Goal: Task Accomplishment & Management: Manage account settings

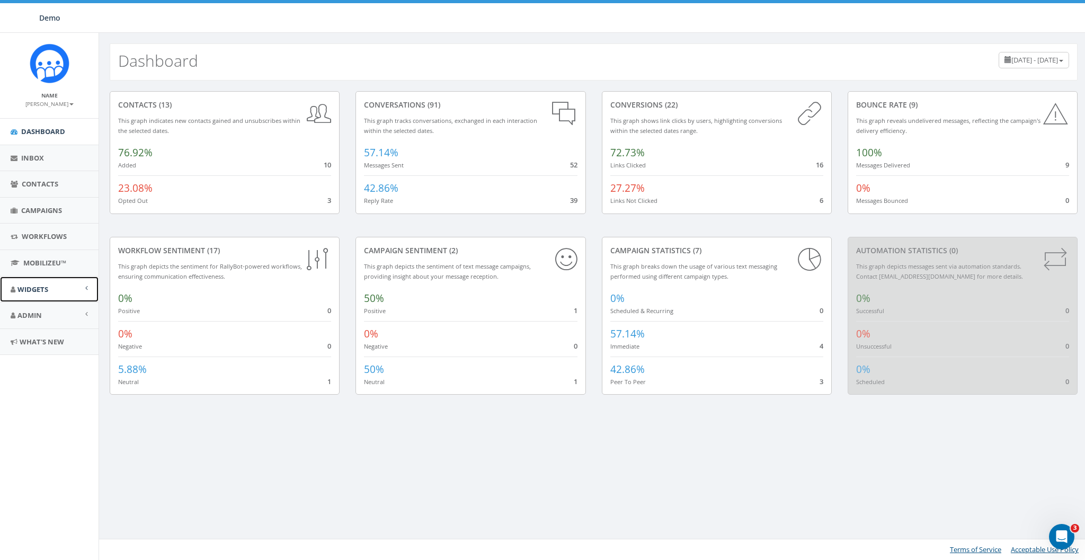
click at [34, 284] on span "Widgets" at bounding box center [32, 289] width 31 height 10
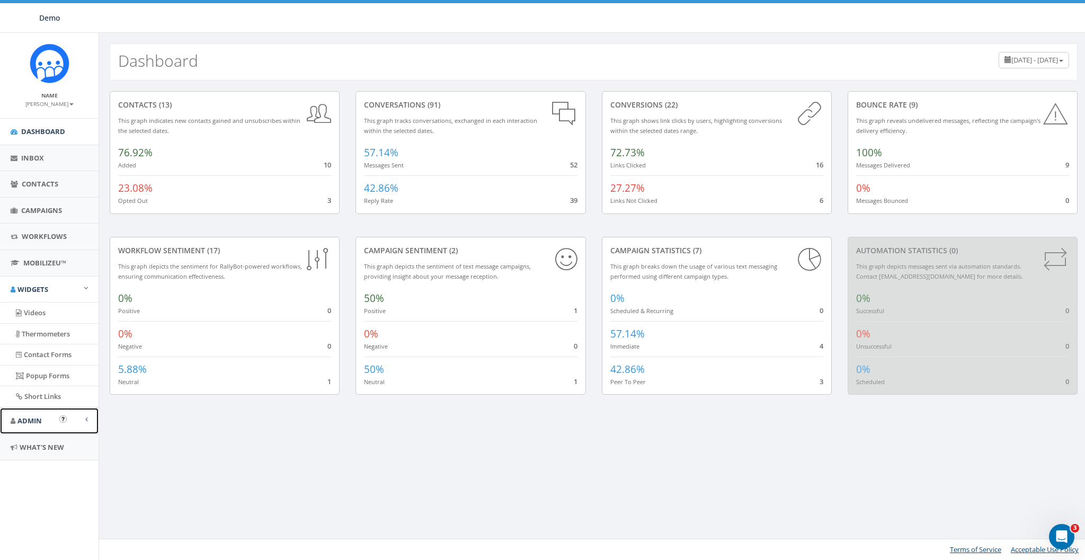
click at [37, 416] on span "Admin" at bounding box center [29, 421] width 24 height 10
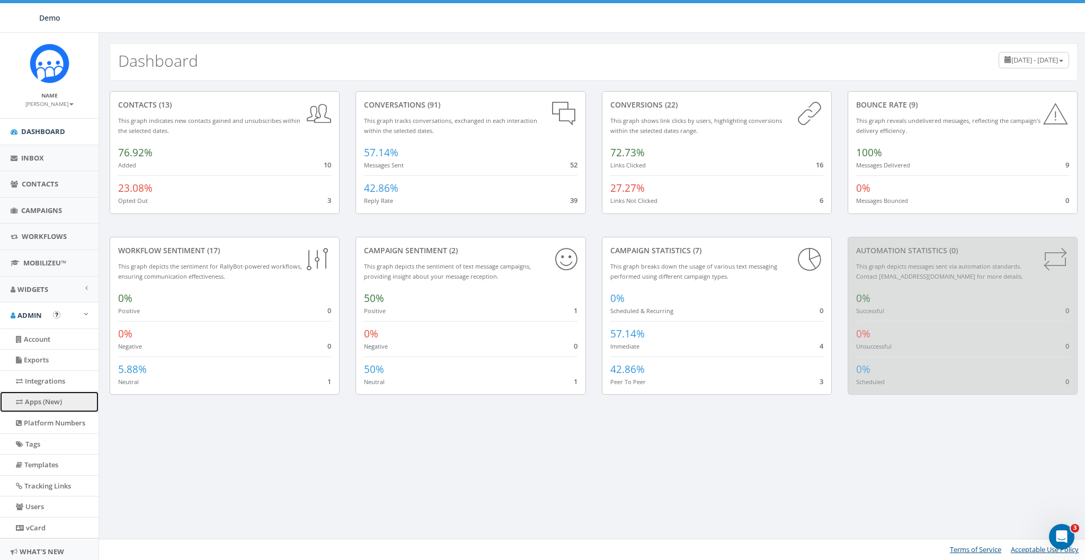
click at [32, 396] on link "Apps (New)" at bounding box center [49, 401] width 99 height 21
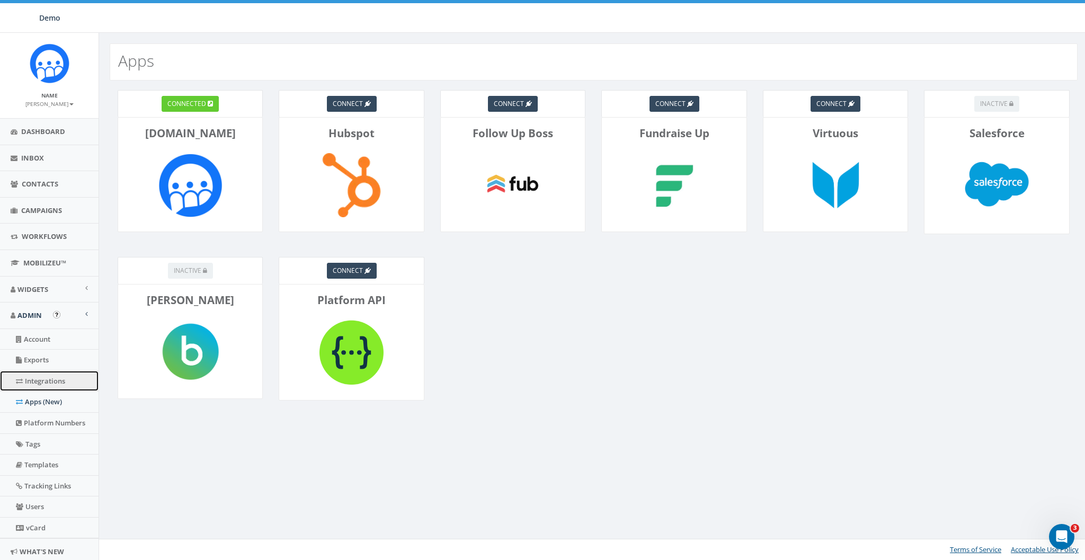
click at [44, 377] on link "Integrations" at bounding box center [49, 381] width 99 height 21
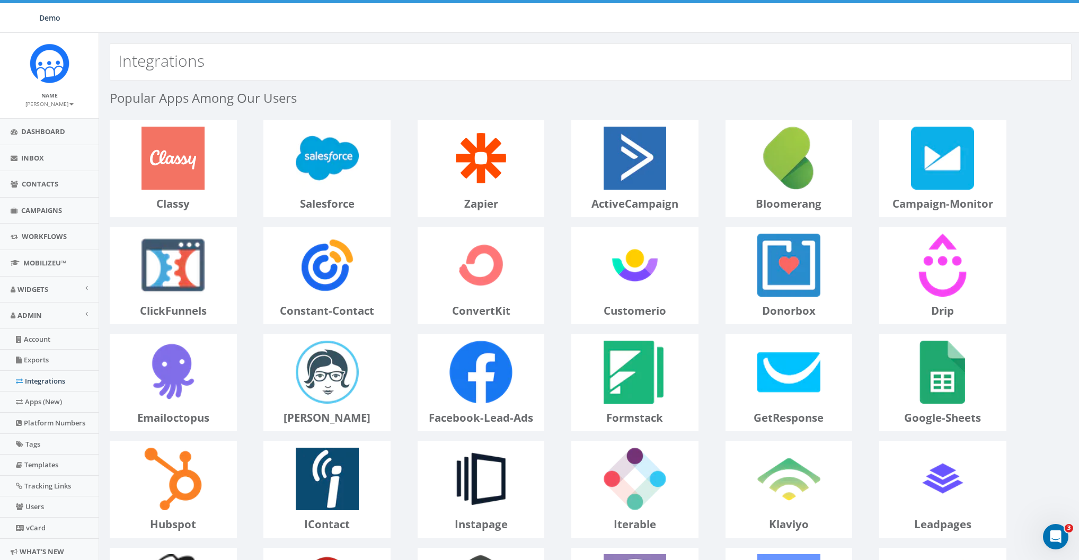
click at [439, 206] on p "zapier" at bounding box center [481, 203] width 126 height 15
click at [40, 188] on span "Contacts" at bounding box center [40, 184] width 37 height 10
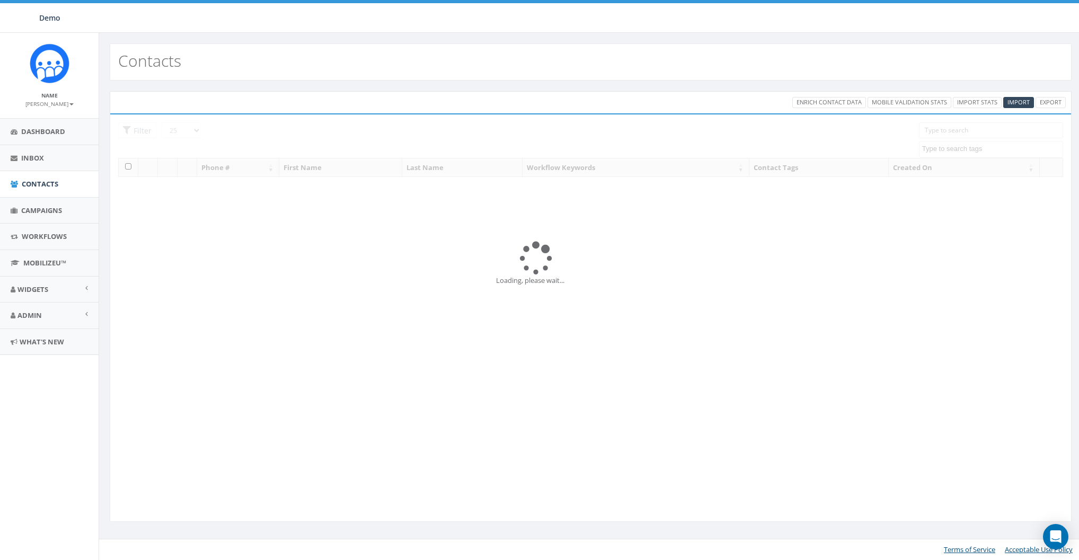
select select
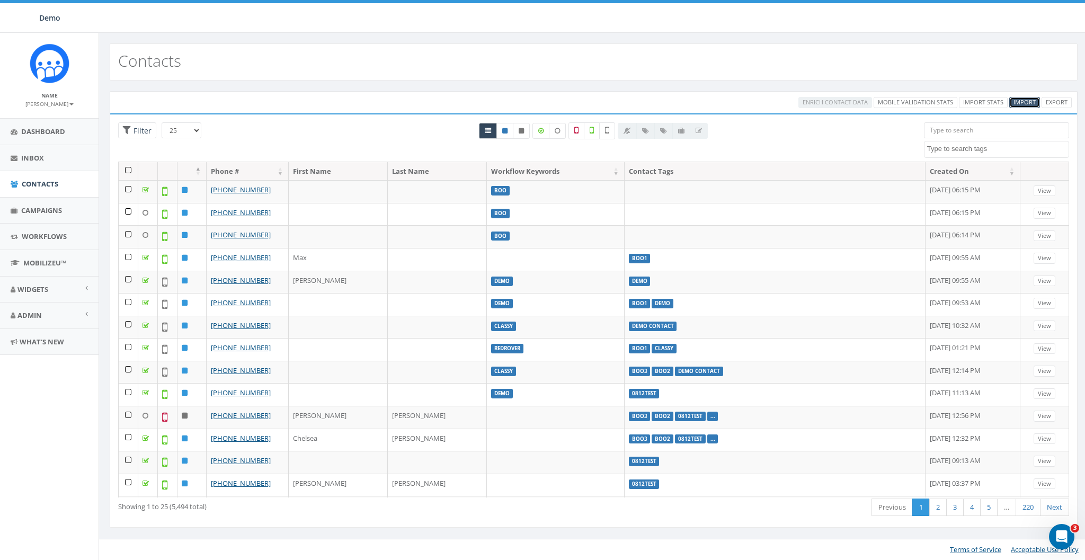
click at [1025, 97] on link "Import" at bounding box center [1024, 102] width 31 height 11
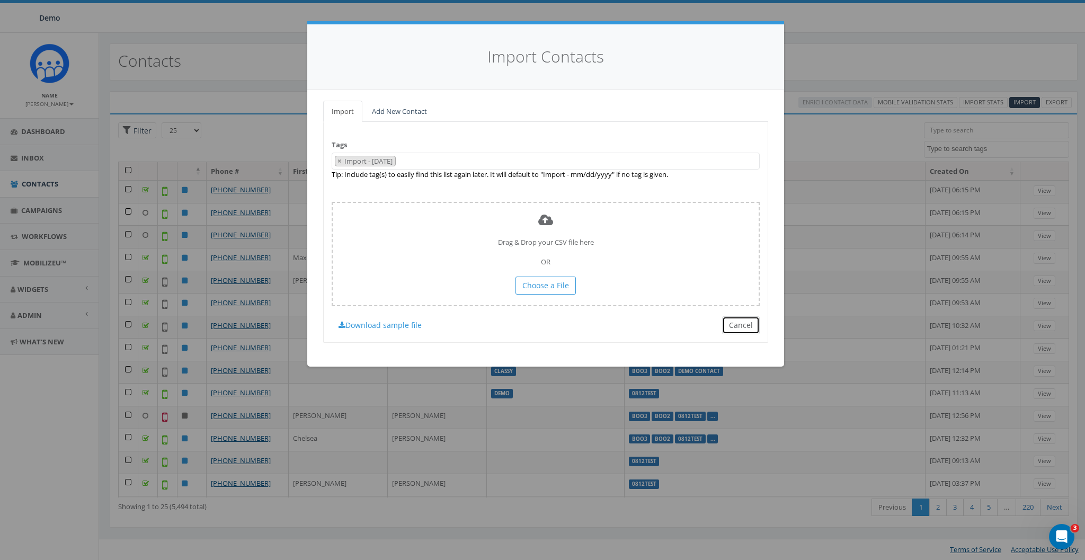
click at [745, 318] on button "Cancel" at bounding box center [741, 325] width 38 height 18
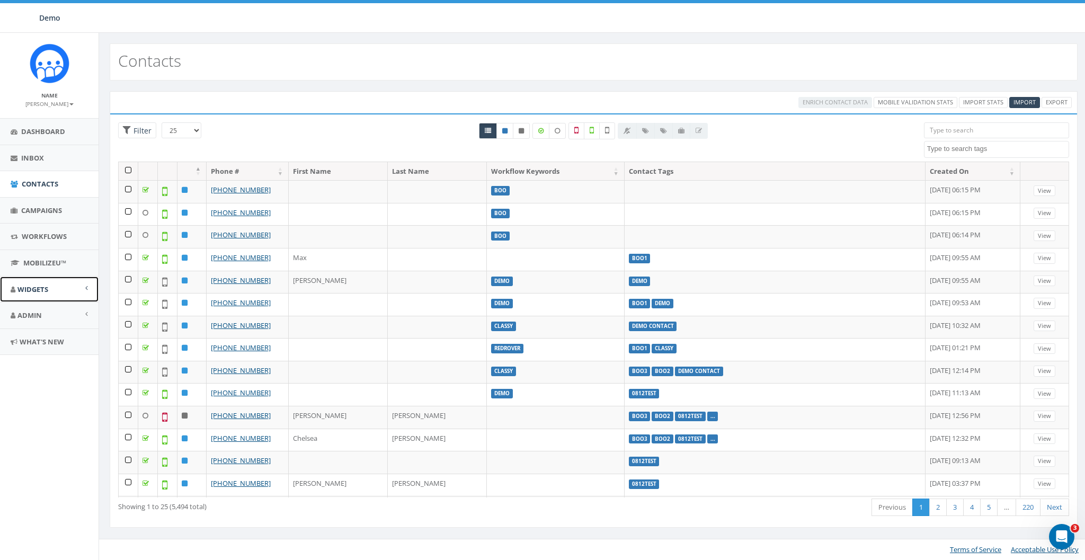
click at [33, 288] on span "Widgets" at bounding box center [32, 289] width 31 height 10
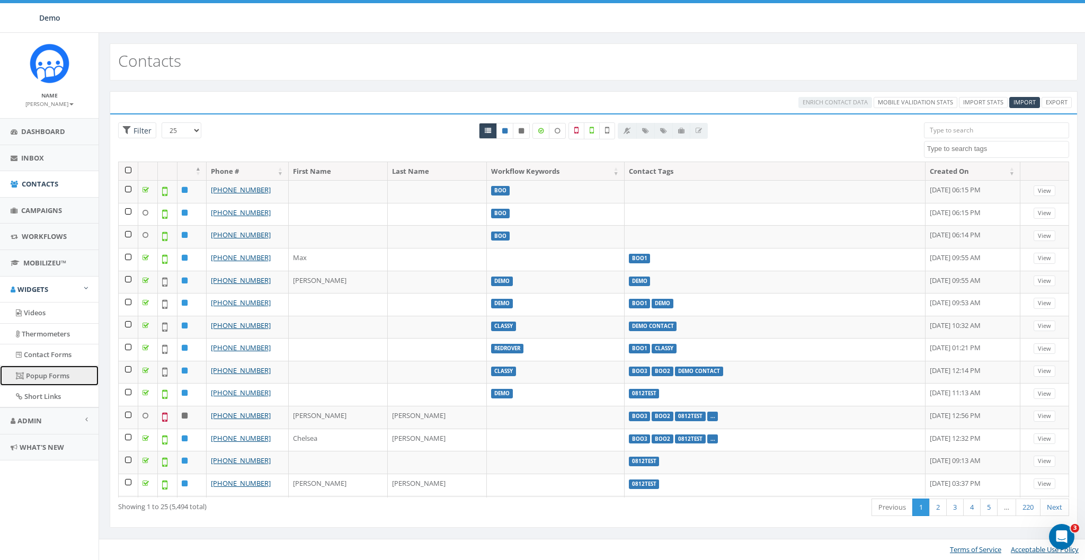
click at [40, 372] on link "Popup Forms" at bounding box center [49, 376] width 99 height 21
click at [35, 209] on span "Campaigns" at bounding box center [41, 211] width 41 height 10
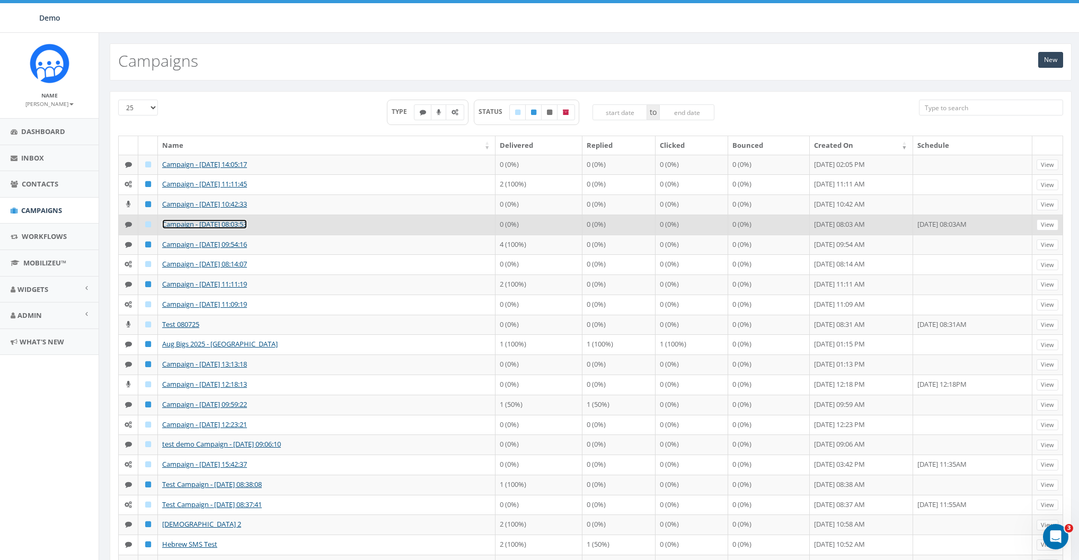
click at [177, 229] on link "Campaign - [DATE] 08:03:53" at bounding box center [204, 224] width 85 height 10
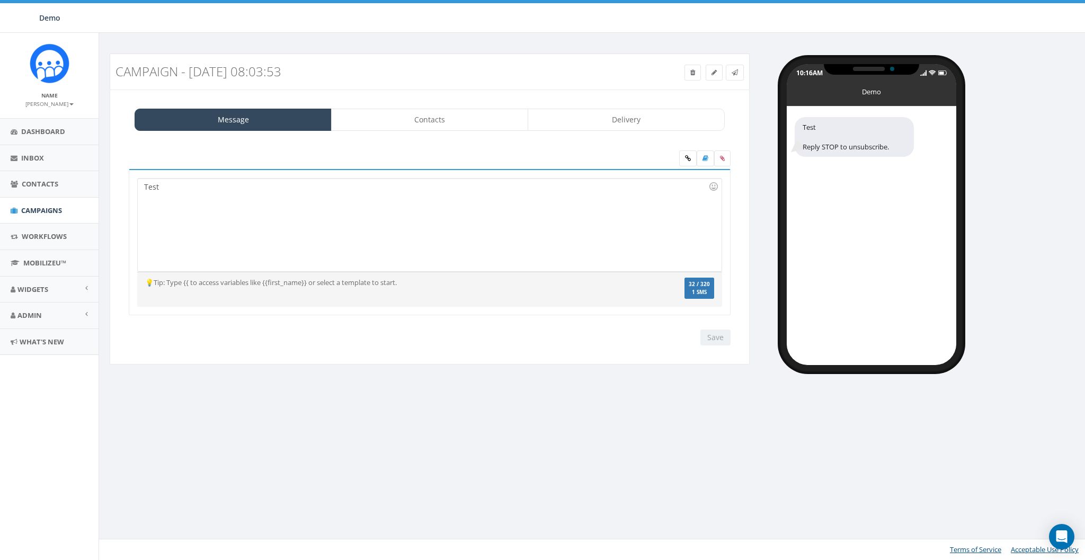
click at [306, 226] on div "Test" at bounding box center [429, 225] width 583 height 93
click at [700, 159] on link at bounding box center [705, 158] width 17 height 16
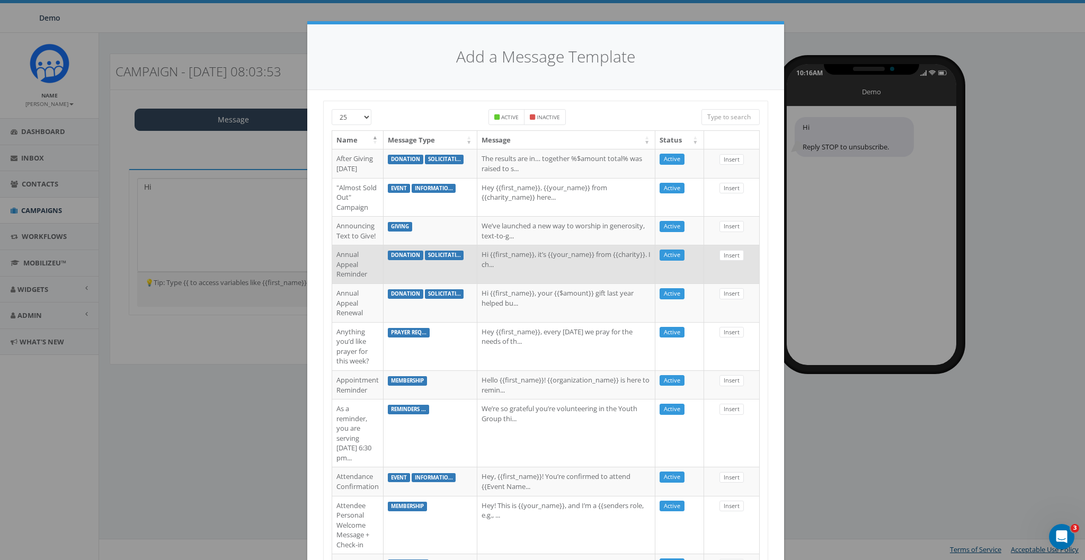
scroll to position [744, 0]
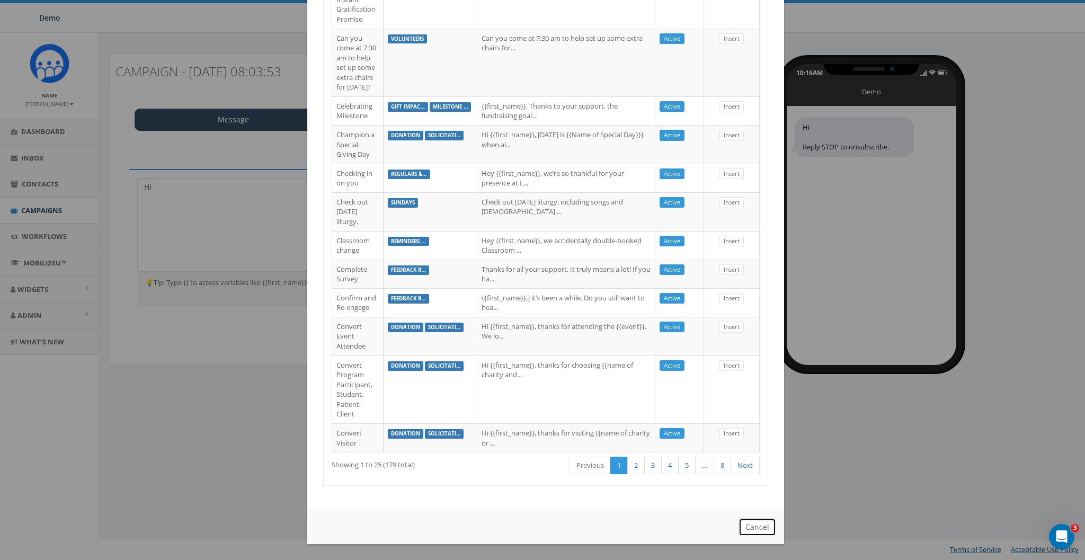
click at [754, 521] on button "Cancel" at bounding box center [757, 527] width 38 height 18
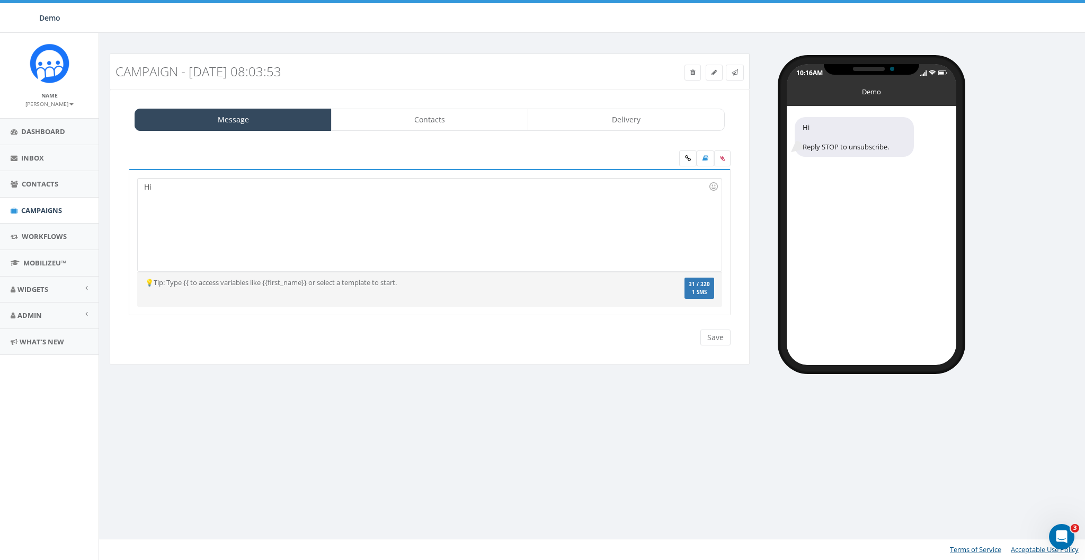
click at [235, 203] on div "Hi" at bounding box center [429, 225] width 583 height 93
click at [502, 191] on div "Hi" at bounding box center [429, 225] width 583 height 93
click at [179, 200] on div "first_name" at bounding box center [212, 202] width 107 height 15
click at [226, 191] on div "Hi {{first_name}}" at bounding box center [429, 225] width 583 height 93
click at [215, 206] on div "destination_url" at bounding box center [232, 208] width 107 height 15
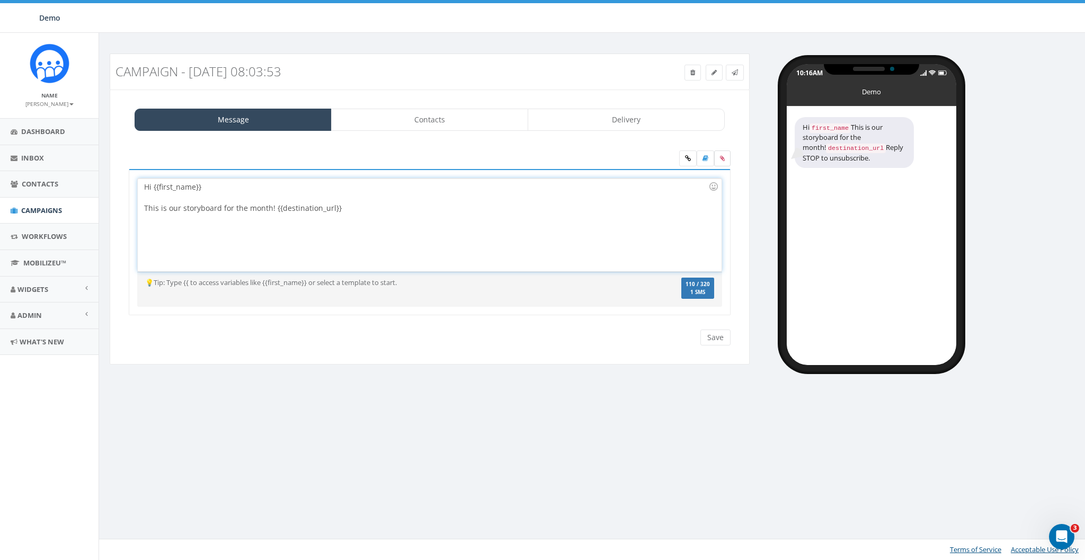
click at [719, 157] on label at bounding box center [722, 158] width 16 height 16
click at [0, 0] on input "file" at bounding box center [0, 0] width 0 height 0
click at [723, 160] on icon at bounding box center [722, 158] width 5 height 6
click at [0, 0] on input "file" at bounding box center [0, 0] width 0 height 0
click at [475, 227] on div "Hi {{first_name}} This is our storyboard for the month! {{destination_url}}" at bounding box center [429, 225] width 583 height 93
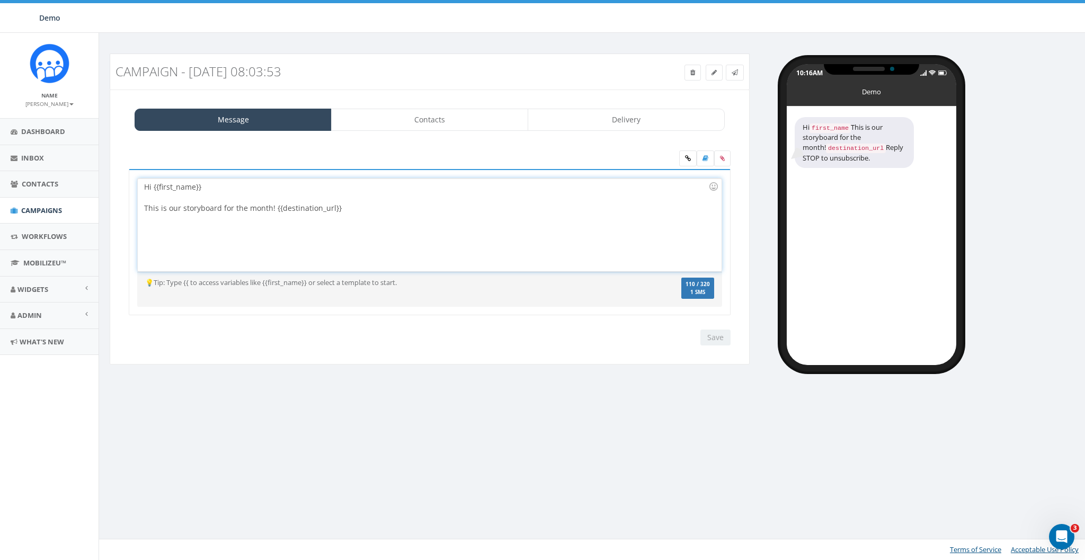
click at [455, 410] on div "Campaign - 09/08/2025, 08:03:53 Test Message Status: Message Contacts Delivery …" at bounding box center [594, 296] width 990 height 527
drag, startPoint x: 623, startPoint y: 95, endPoint x: 633, endPoint y: 92, distance: 10.2
click at [627, 94] on div "Message Contacts Delivery Test Reply STOP to unsubscribe. Hi {{first_name}} Thi…" at bounding box center [430, 227] width 640 height 275
click at [731, 73] on link at bounding box center [735, 73] width 18 height 16
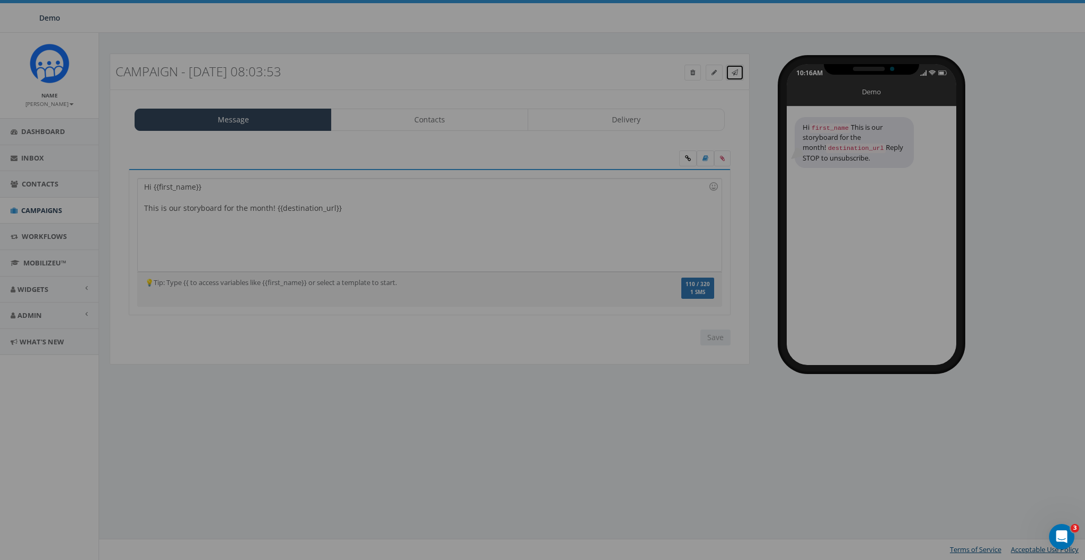
scroll to position [0, 0]
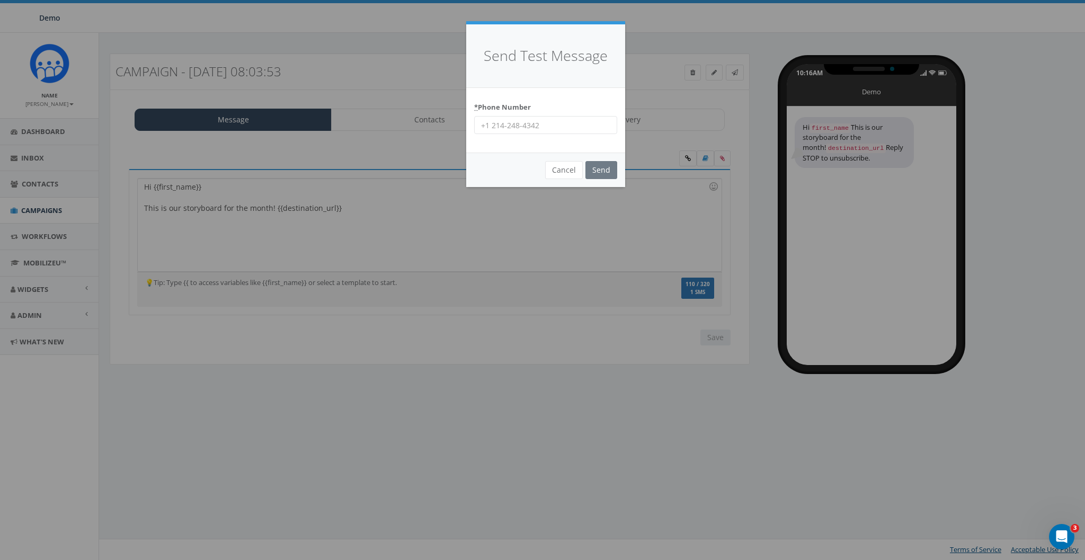
click at [538, 123] on input "* Phone Number" at bounding box center [545, 125] width 143 height 18
click at [577, 171] on button "Cancel" at bounding box center [564, 170] width 38 height 18
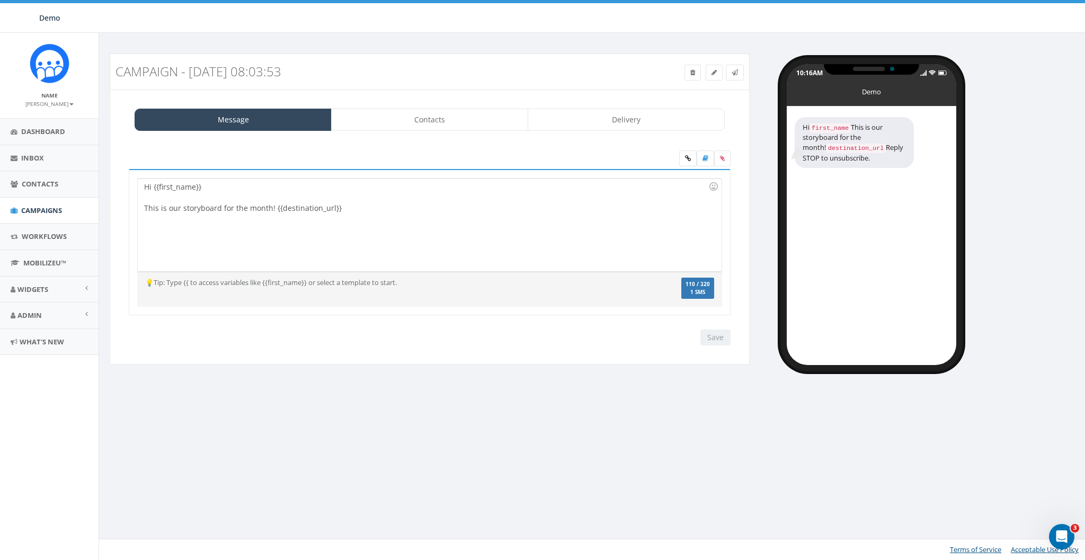
click at [498, 242] on div "Hi {{first_name}} This is our storyboard for the month! {{destination_url}}" at bounding box center [429, 225] width 583 height 93
click at [349, 212] on div "Hi {{first_name}} This is our storyboard for the month! {{destination_url}}" at bounding box center [429, 225] width 583 height 93
click at [359, 203] on div "Hi {{first_name}} This is our storyboard for the month! {{destination_url}}" at bounding box center [429, 225] width 583 height 93
drag, startPoint x: 373, startPoint y: 207, endPoint x: 288, endPoint y: 209, distance: 85.3
click at [288, 209] on div "Hi {{first_name}} This is our storyboard for the month! {{destination_url}}" at bounding box center [429, 225] width 583 height 93
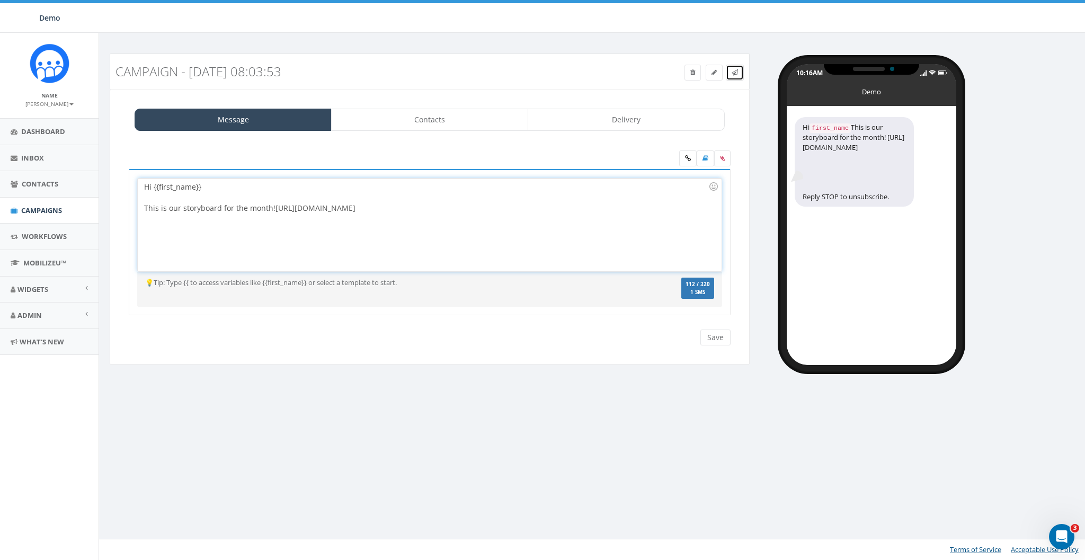
click at [733, 70] on icon at bounding box center [735, 72] width 6 height 6
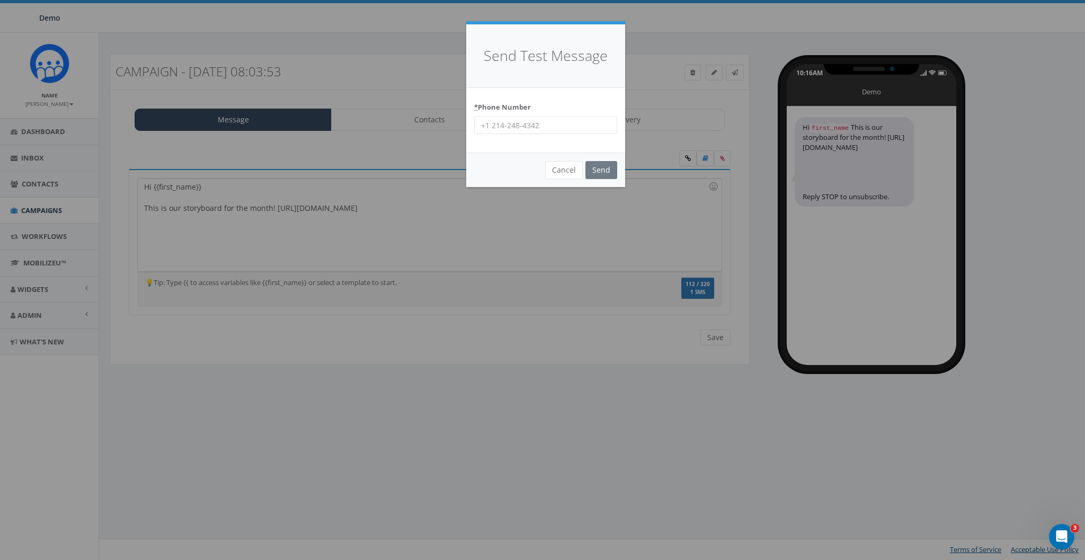
click at [564, 128] on input "* Phone Number" at bounding box center [545, 125] width 143 height 18
type input "8587365358"
click at [598, 170] on input "Send" at bounding box center [601, 170] width 32 height 18
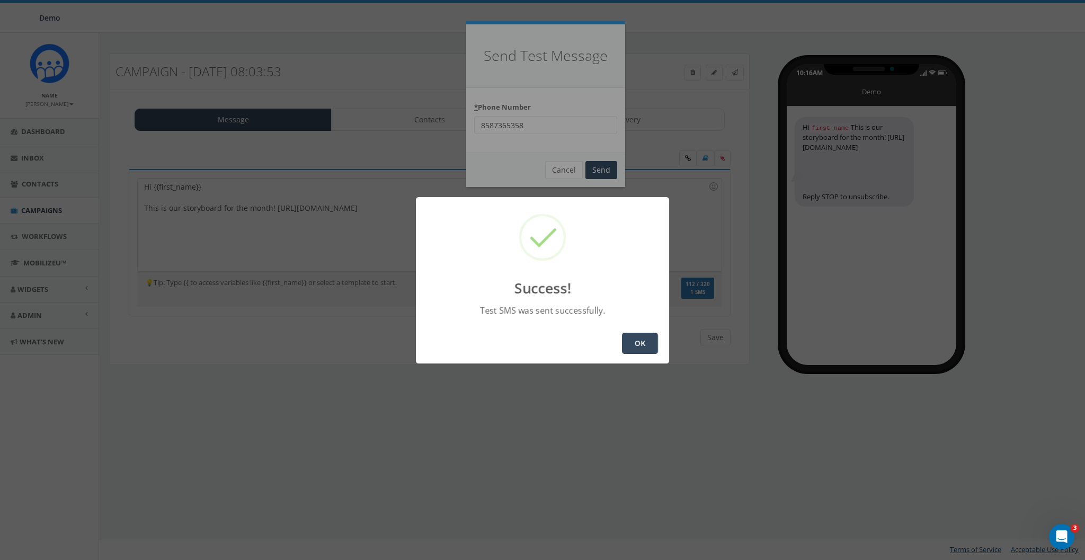
click at [645, 337] on button "OK" at bounding box center [640, 343] width 36 height 21
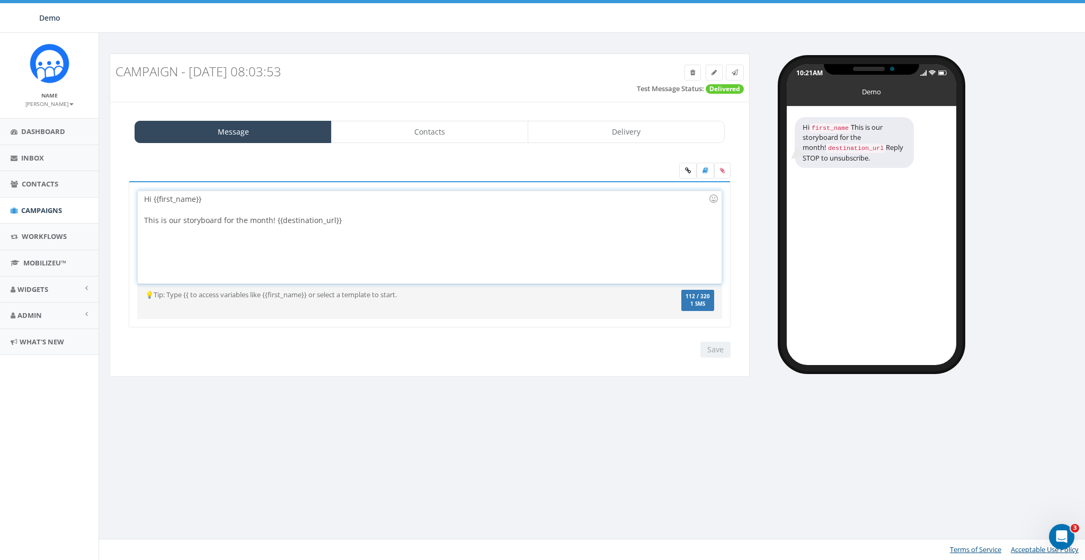
click at [431, 224] on div "Hi {{first_name}} This is our storyboard for the month! {{destination_url}}" at bounding box center [429, 237] width 583 height 93
drag, startPoint x: 409, startPoint y: 220, endPoint x: 307, endPoint y: 220, distance: 102.2
click at [307, 220] on div "Hi {{first_name}} This is our storyboard for the month! {{destination_url}}" at bounding box center [429, 237] width 583 height 93
click at [705, 346] on input "Save" at bounding box center [715, 350] width 30 height 16
click at [735, 70] on icon at bounding box center [735, 72] width 6 height 6
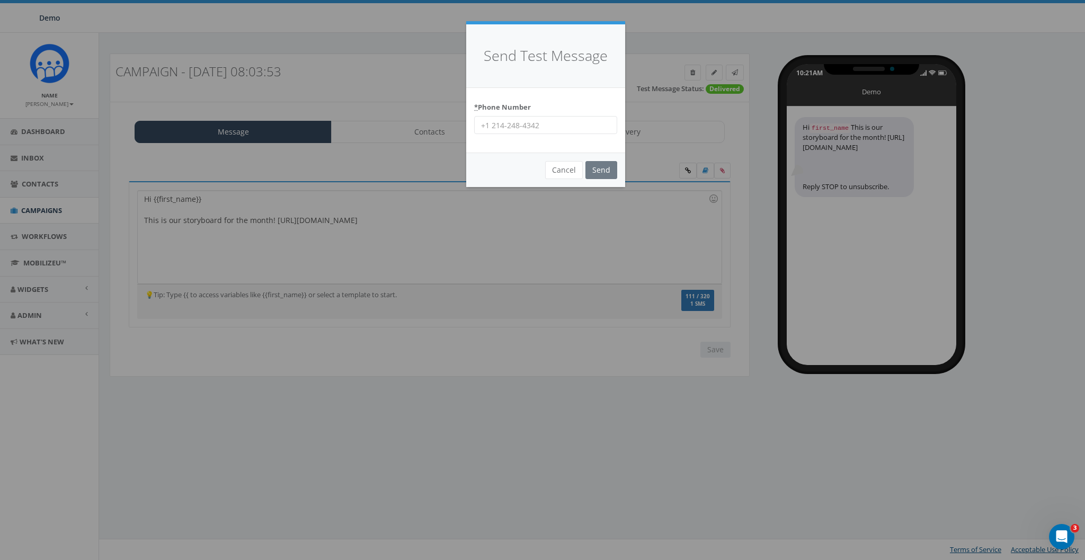
click at [552, 127] on input "* Phone Number" at bounding box center [545, 125] width 143 height 18
type input "8587365358"
click at [603, 162] on input "Send" at bounding box center [601, 170] width 32 height 18
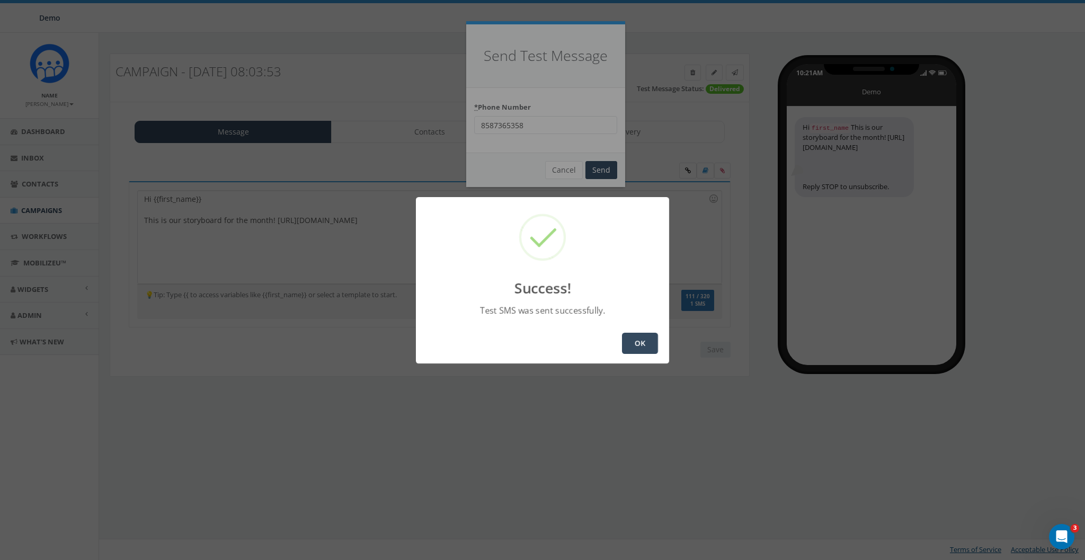
click at [632, 340] on button "OK" at bounding box center [640, 343] width 36 height 21
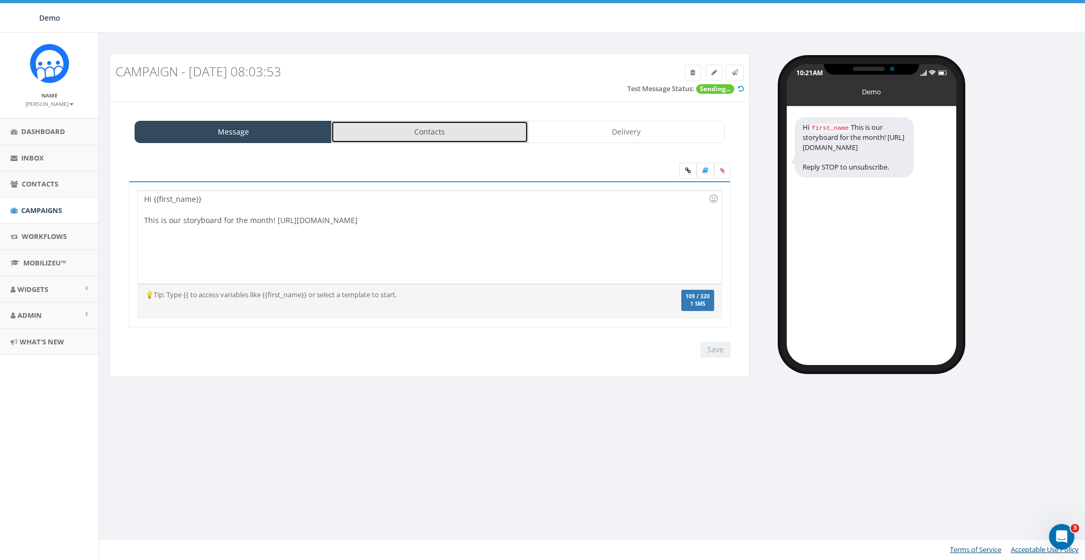
click at [417, 129] on link "Contacts" at bounding box center [429, 132] width 197 height 22
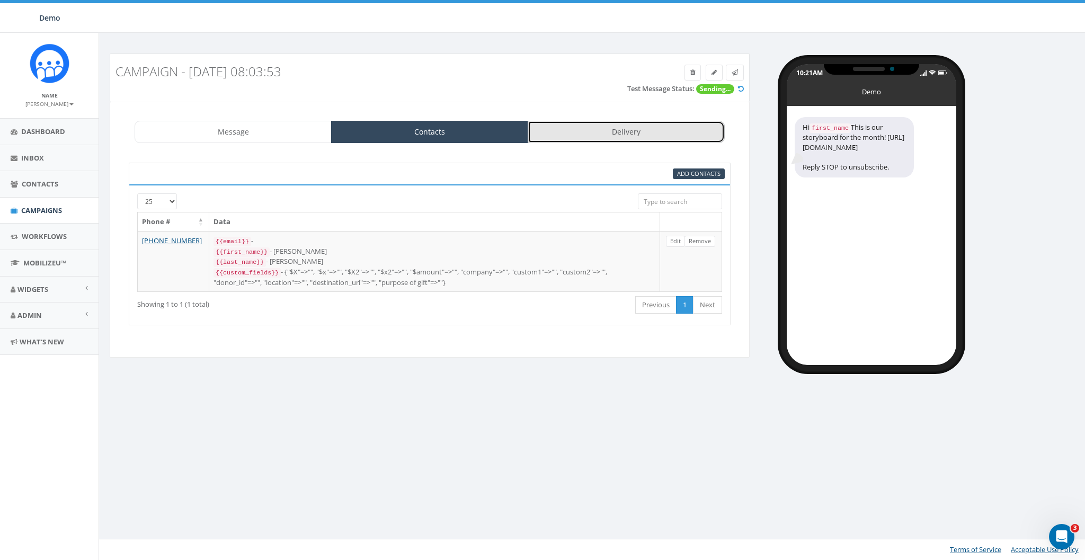
click at [617, 130] on link "Delivery" at bounding box center [626, 132] width 197 height 22
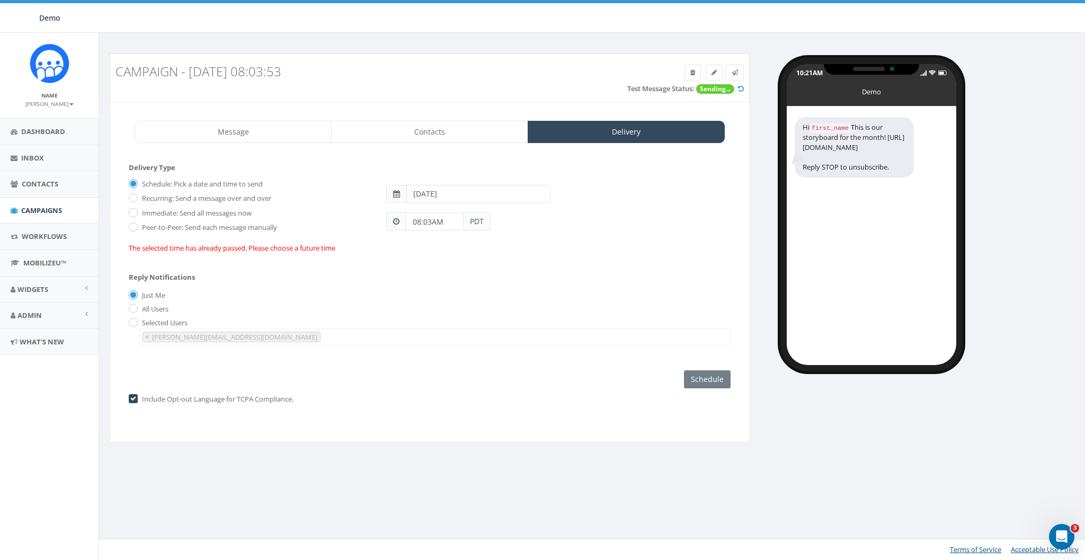
click at [156, 226] on label "Peer-to-Peer: Send each message manually" at bounding box center [208, 227] width 138 height 11
click at [136, 226] on input "Peer-to-Peer: Send each message manually" at bounding box center [132, 228] width 7 height 7
radio input "true"
click at [156, 394] on label "Include Opt-out Language for TCPA Compliance." at bounding box center [216, 399] width 154 height 11
click at [155, 399] on label "Include Opt-out Language for TCPA Compliance." at bounding box center [216, 399] width 154 height 11
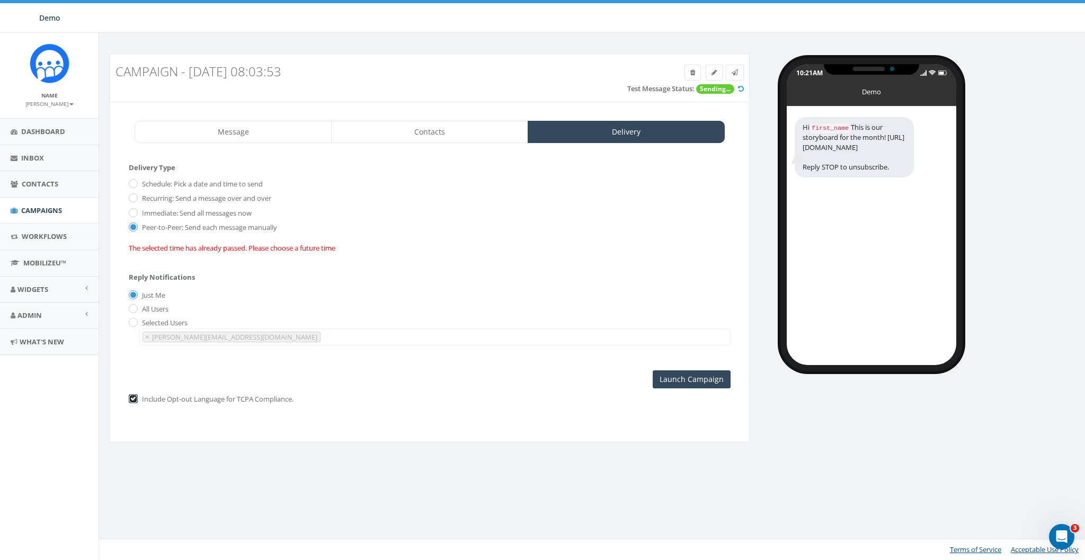
click at [135, 399] on input "checkbox" at bounding box center [132, 399] width 7 height 7
checkbox input "false"
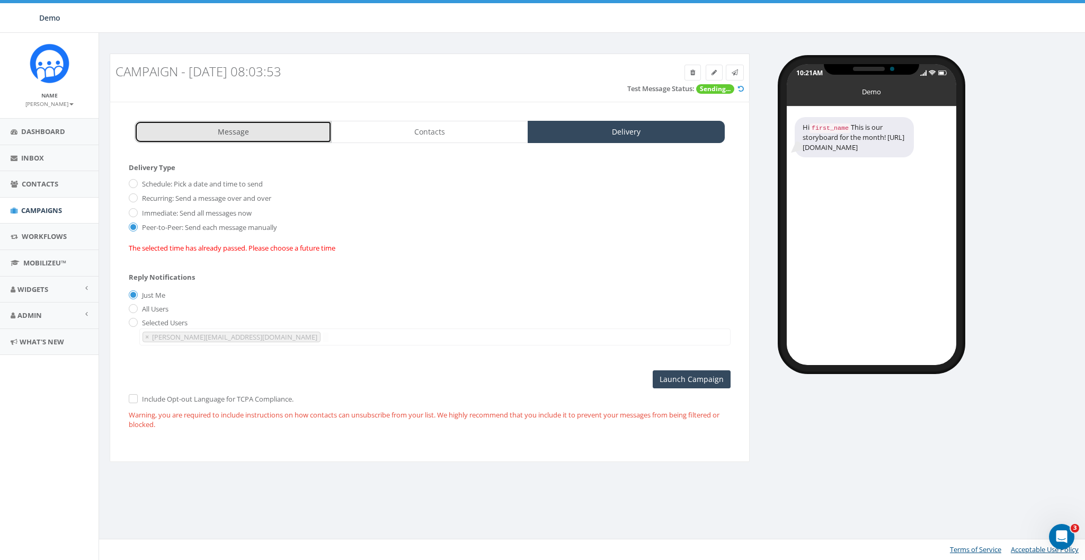
click at [230, 129] on link "Message" at bounding box center [233, 132] width 197 height 22
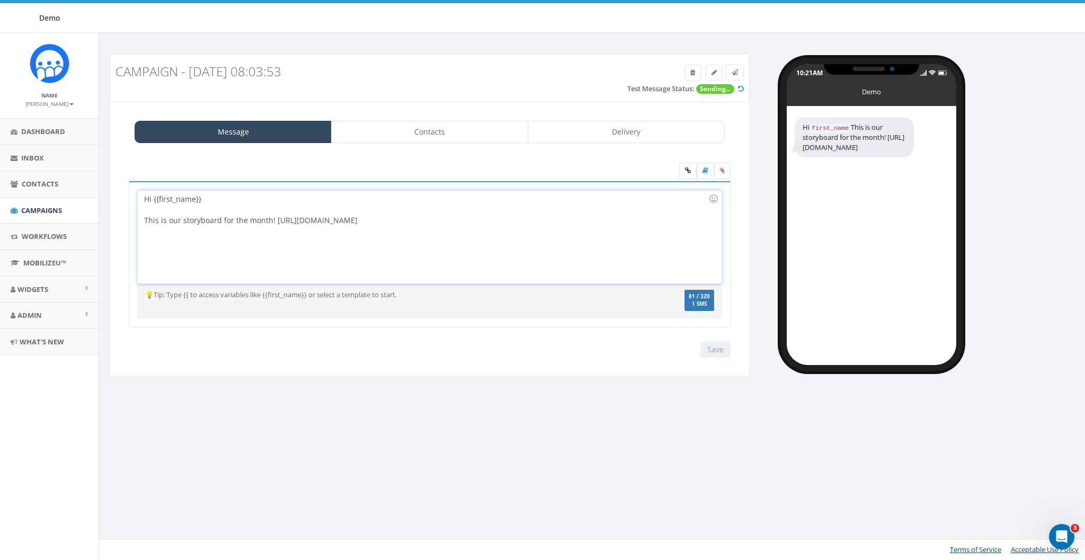
click at [273, 216] on div "Hi {{first_name}} This is our storyboard for the month! https://midd.me/7UXg" at bounding box center [429, 237] width 583 height 93
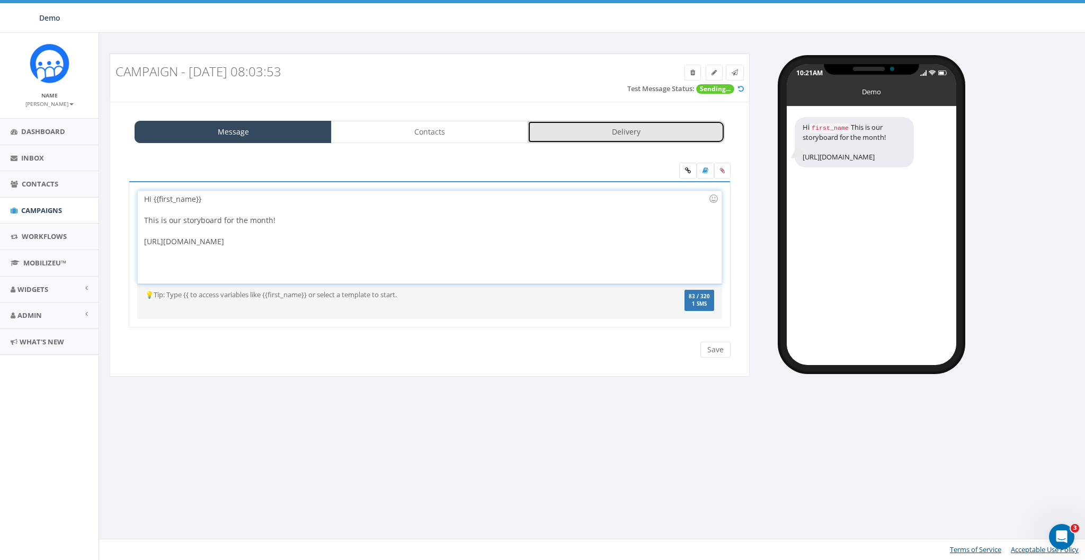
click at [628, 135] on link "Delivery" at bounding box center [626, 132] width 197 height 22
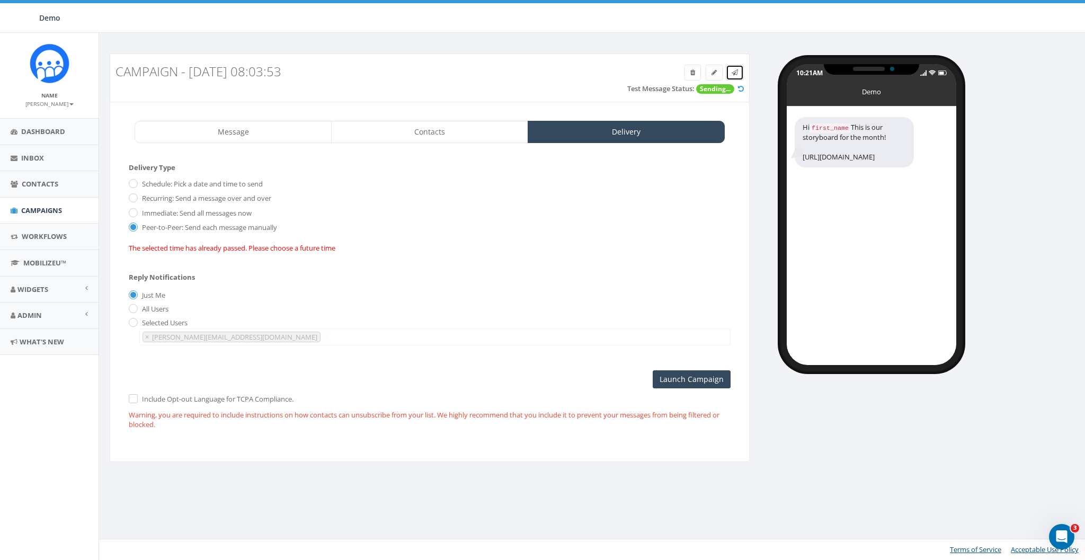
click at [736, 71] on icon at bounding box center [735, 72] width 6 height 6
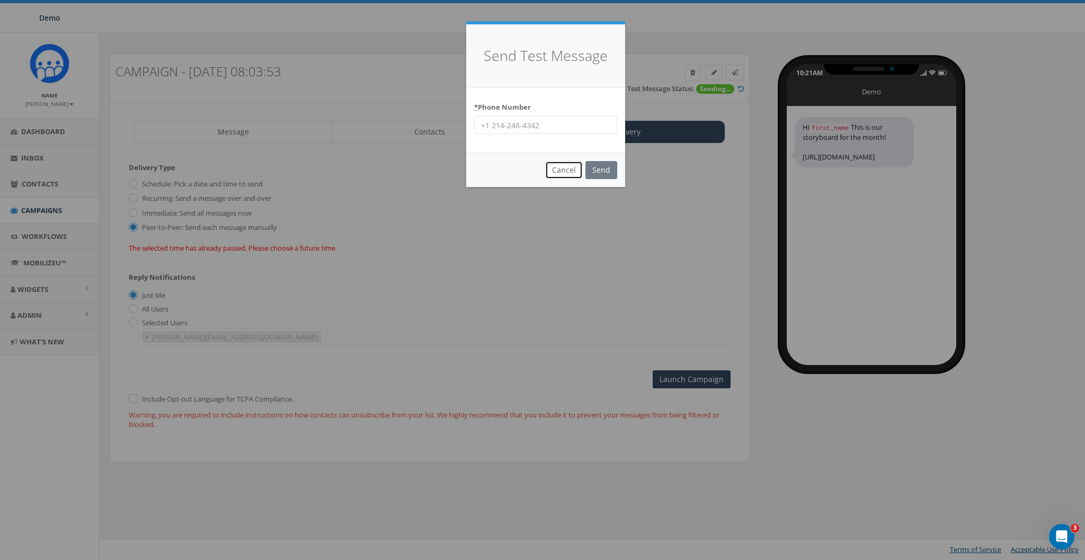
click at [566, 167] on button "Cancel" at bounding box center [564, 170] width 38 height 18
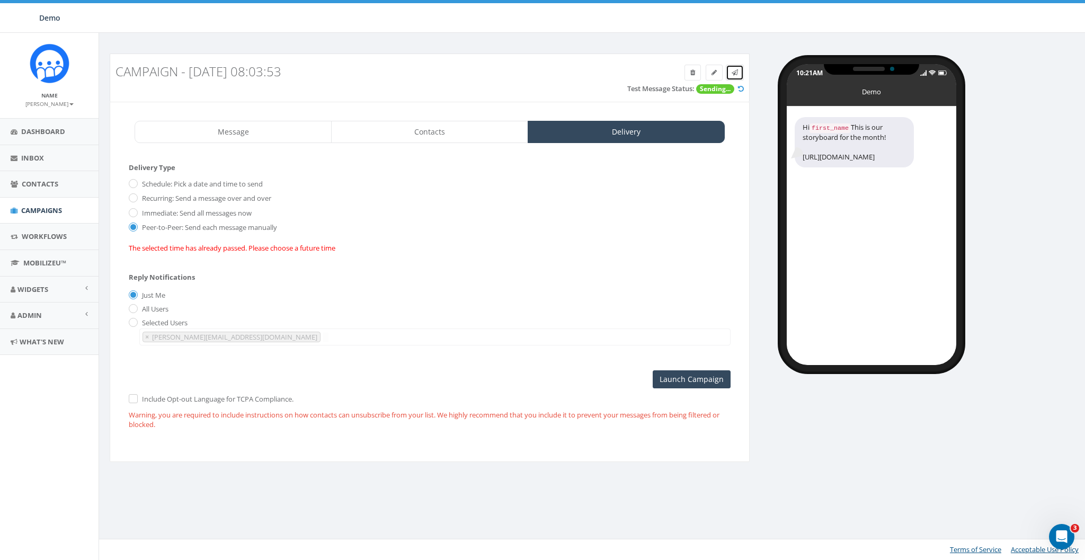
click at [735, 73] on icon at bounding box center [735, 72] width 6 height 6
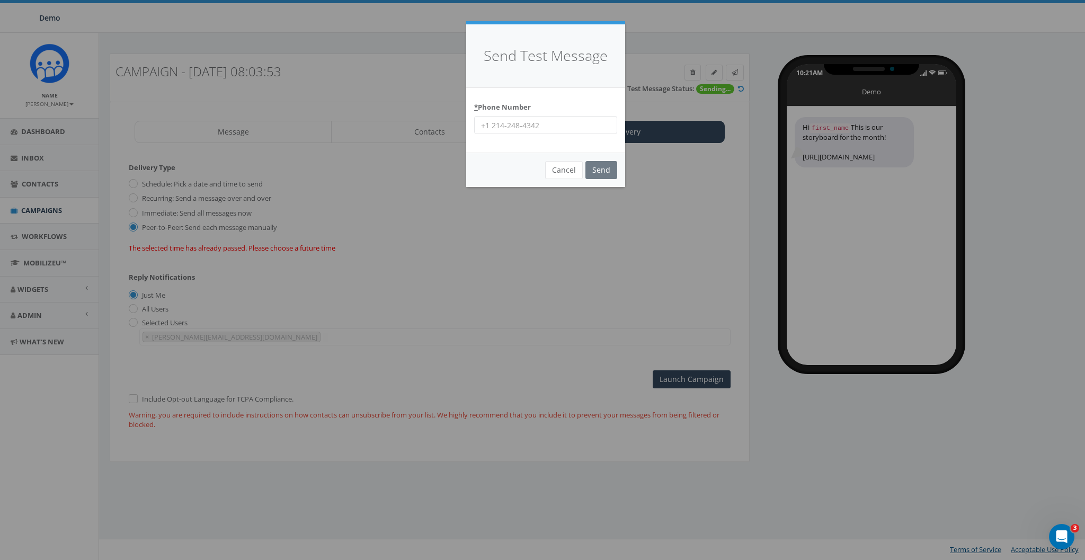
click at [575, 120] on input "* Phone Number" at bounding box center [545, 125] width 143 height 18
type input "8587365358"
click at [610, 176] on input "Send" at bounding box center [601, 170] width 32 height 18
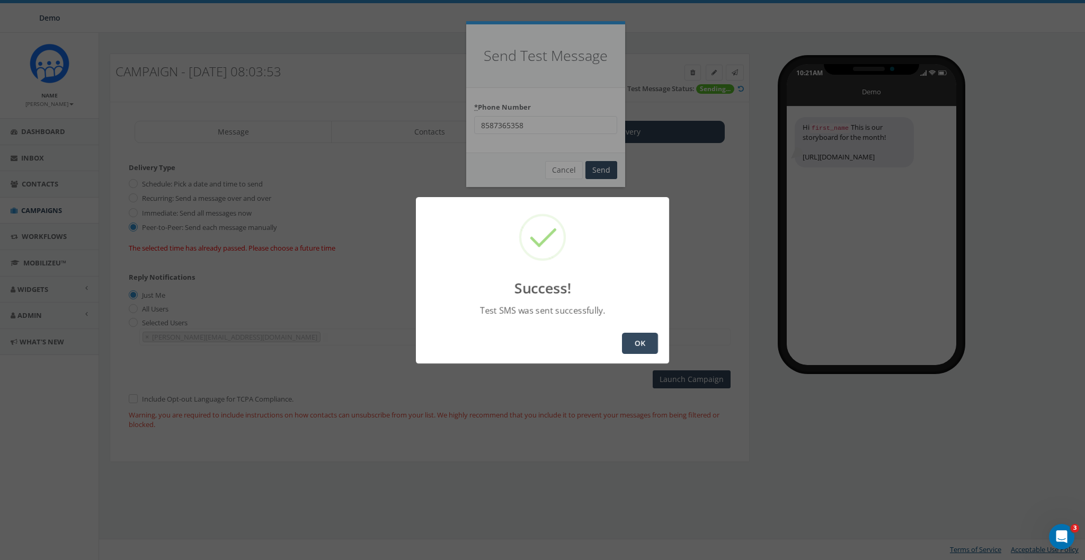
click at [641, 341] on button "OK" at bounding box center [640, 343] width 36 height 21
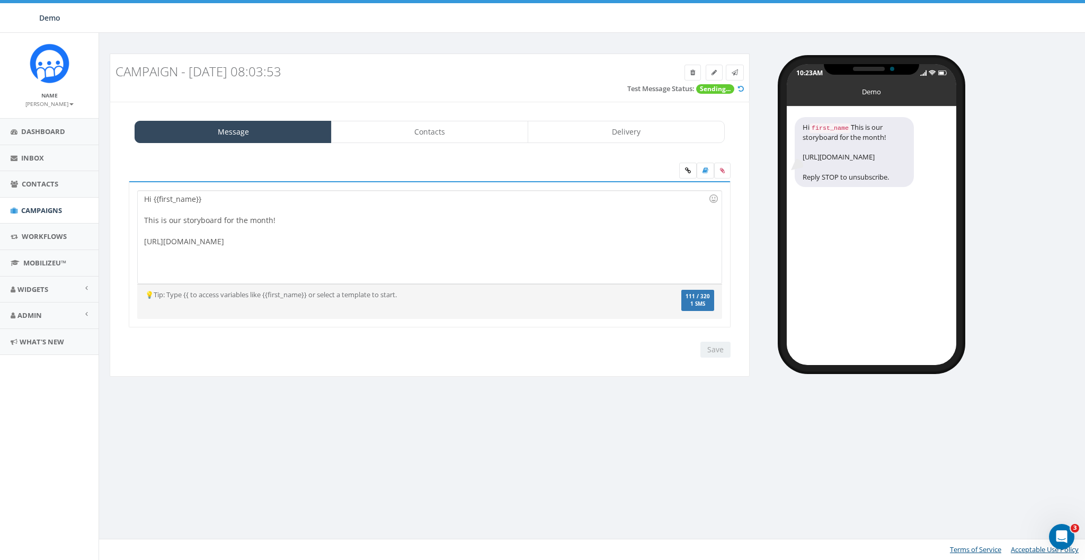
click at [276, 252] on div "Hi {{first_name}} This is our storyboard for the month! https://midd.me/7UXg" at bounding box center [429, 237] width 583 height 93
click at [615, 129] on link "Delivery" at bounding box center [626, 132] width 197 height 22
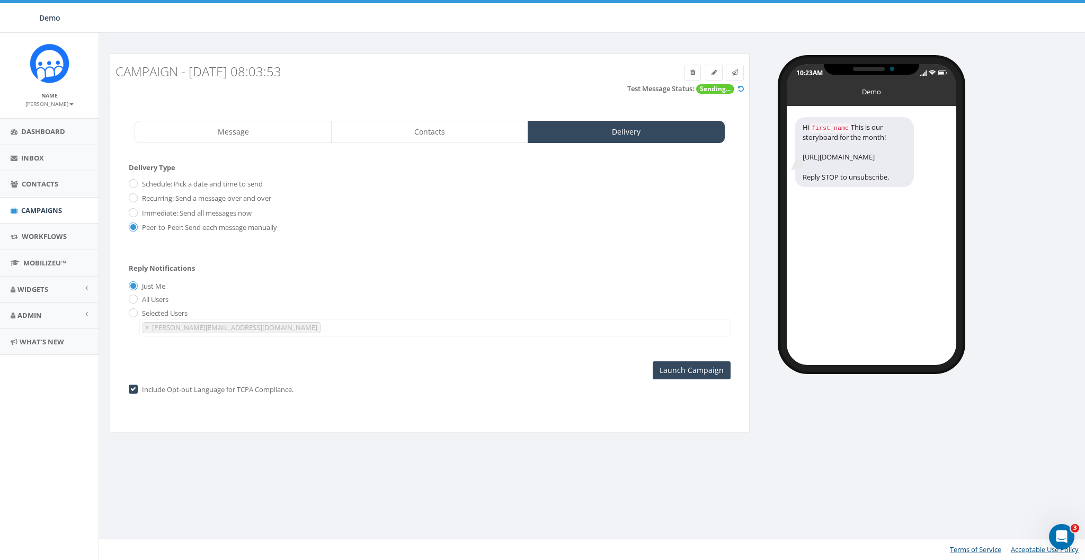
click at [154, 392] on label "Include Opt-out Language for TCPA Compliance." at bounding box center [216, 390] width 154 height 11
click at [139, 391] on label "Include Opt-out Language for TCPA Compliance." at bounding box center [216, 390] width 154 height 11
click at [130, 390] on input "checkbox" at bounding box center [132, 390] width 7 height 7
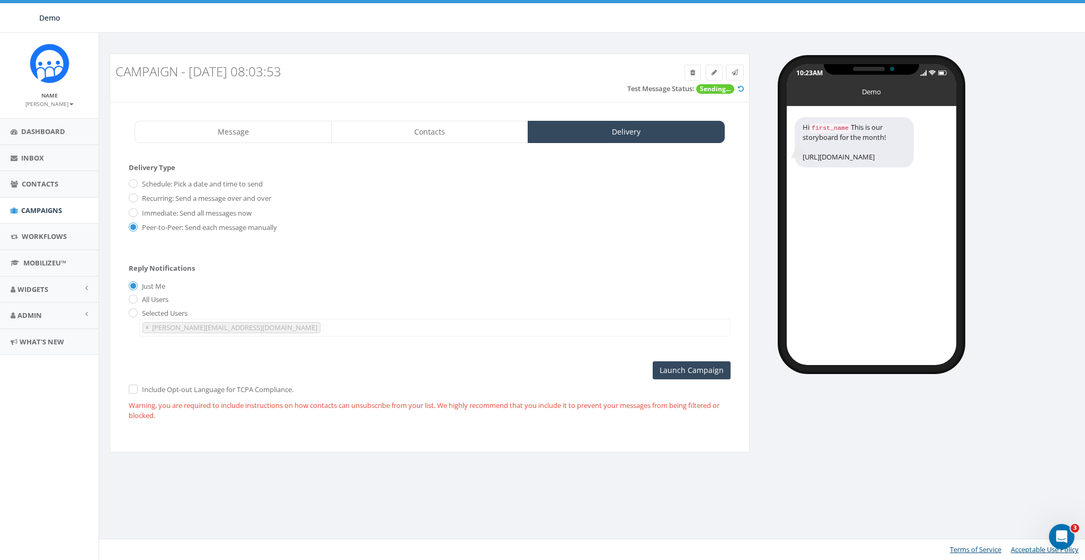
drag, startPoint x: 877, startPoint y: 176, endPoint x: 796, endPoint y: 179, distance: 80.6
click at [796, 167] on div "Hi first_name This is our storyboard for the month! https://midd.me/7UXg" at bounding box center [854, 142] width 119 height 50
click at [156, 228] on label "Peer-to-Peer: Send each message manually" at bounding box center [208, 227] width 138 height 11
click at [136, 228] on input "Peer-to-Peer: Send each message manually" at bounding box center [132, 228] width 7 height 7
click at [149, 211] on label "Immediate: Send all messages now" at bounding box center [195, 213] width 112 height 11
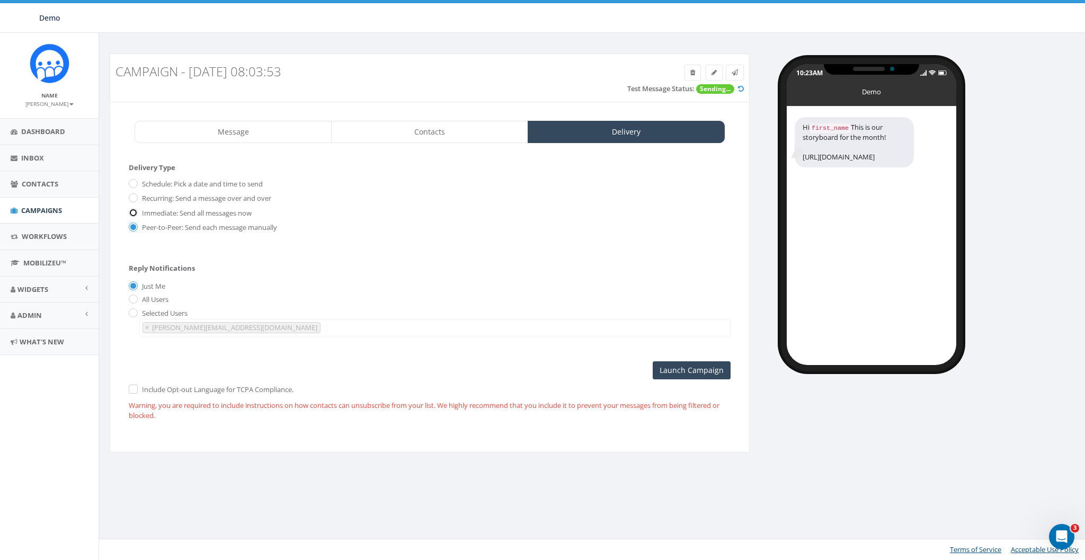
click at [136, 211] on input "Immediate: Send all messages now" at bounding box center [132, 213] width 7 height 7
checkbox input "true"
radio input "true"
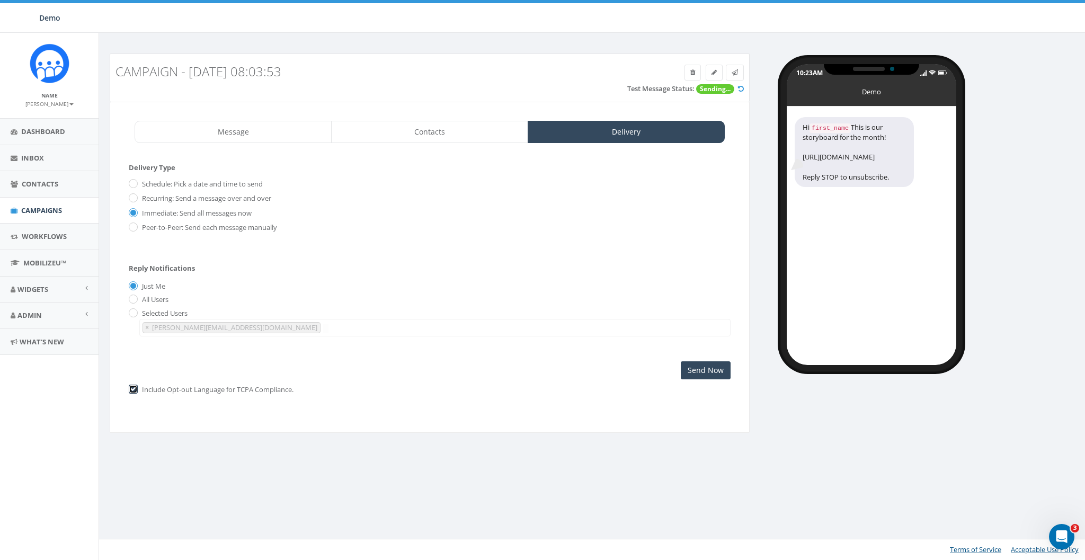
click at [135, 392] on input "checkbox" at bounding box center [132, 390] width 7 height 7
checkbox input "false"
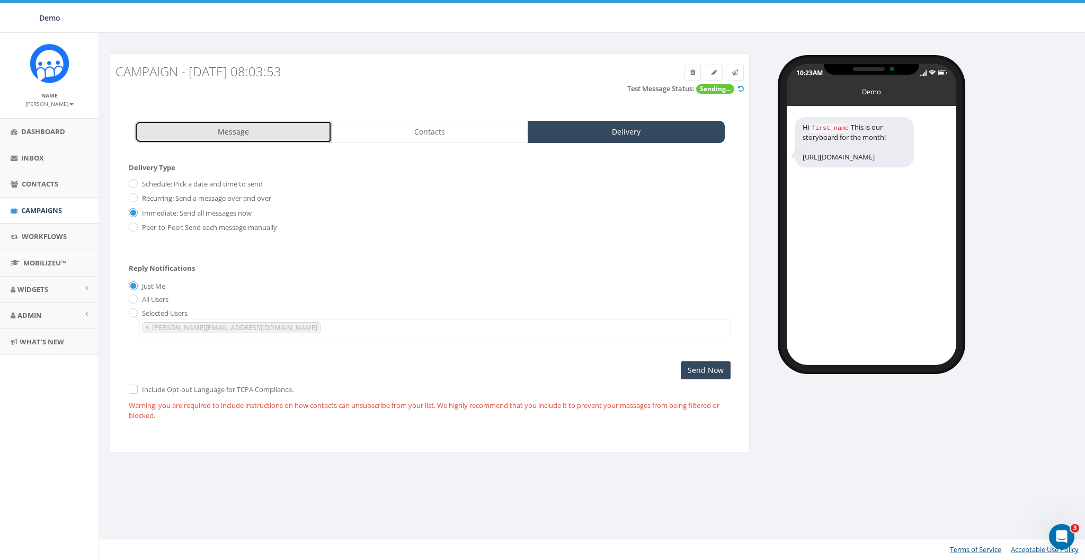
click at [304, 121] on link "Message" at bounding box center [233, 132] width 197 height 22
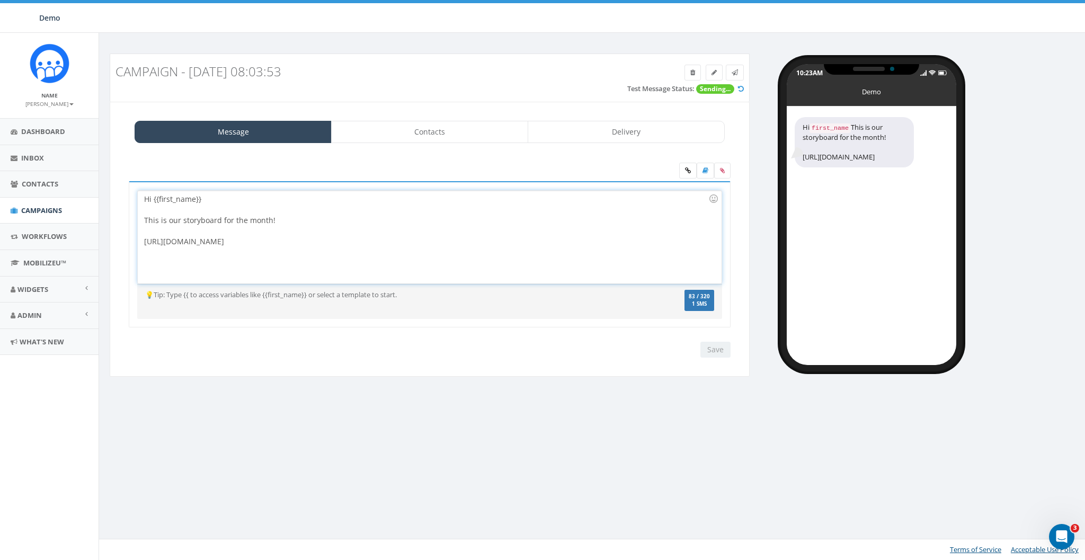
click at [657, 236] on div "Hi {{first_name}} This is our storyboard for the month! https://midd.me/7UXg" at bounding box center [429, 237] width 583 height 93
click at [721, 170] on icon at bounding box center [722, 170] width 5 height 6
click at [0, 0] on input "file" at bounding box center [0, 0] width 0 height 0
click at [523, 365] on div "Hi {{first_name}} This is our storyboard for the month! https://midd.me/7UXg Hi…" at bounding box center [429, 260] width 623 height 217
click at [419, 488] on div "Campaign - 09/08/2025, 08:03:53 Test Message Status: Sending... Message Contact…" at bounding box center [594, 296] width 990 height 527
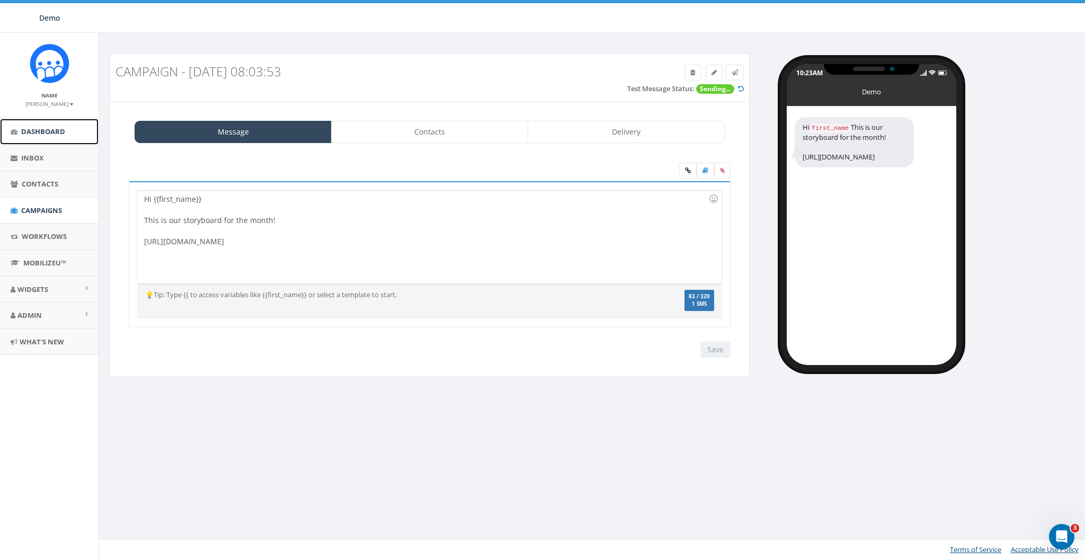
click at [39, 131] on span "Dashboard" at bounding box center [43, 132] width 44 height 10
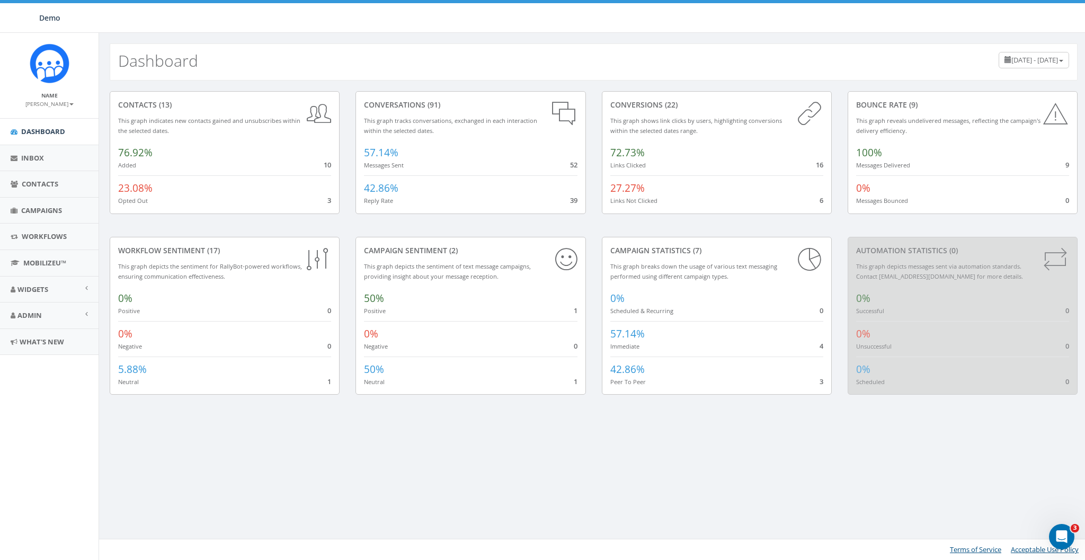
click at [455, 485] on div "Dashboard [DATE] - [DATE] contacts (13) This graph indicates new contacts gaine…" at bounding box center [594, 296] width 990 height 527
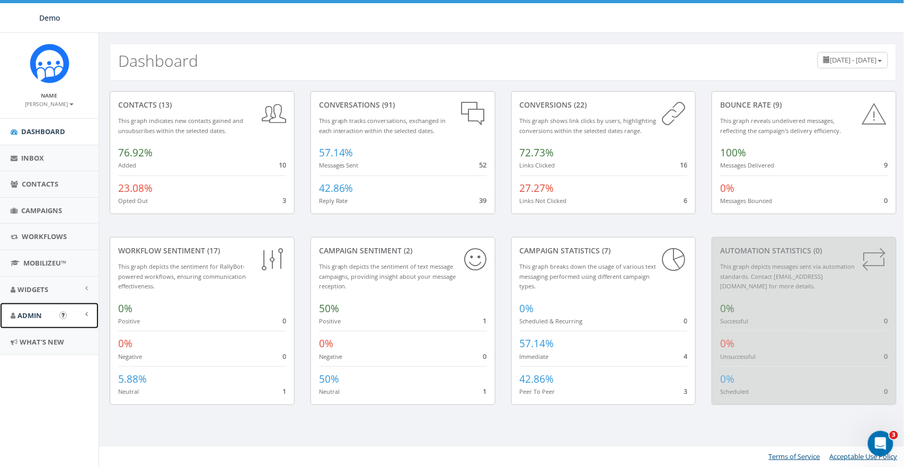
click at [32, 313] on span "Admin" at bounding box center [29, 315] width 24 height 10
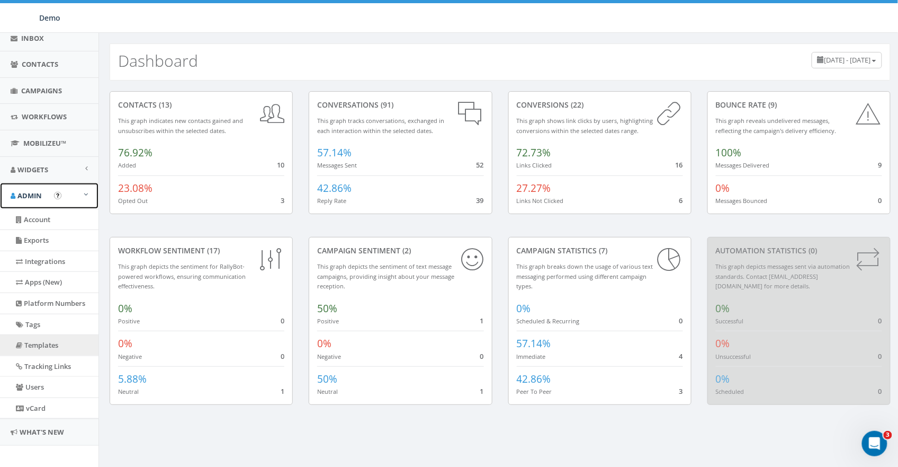
scroll to position [128, 0]
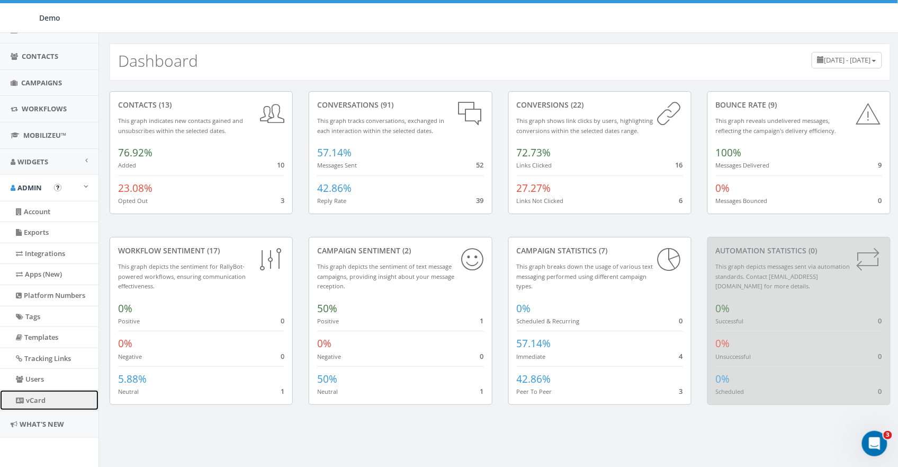
click at [33, 399] on link "vCard" at bounding box center [49, 400] width 99 height 21
click at [35, 130] on span "MobilizeU™" at bounding box center [44, 135] width 43 height 10
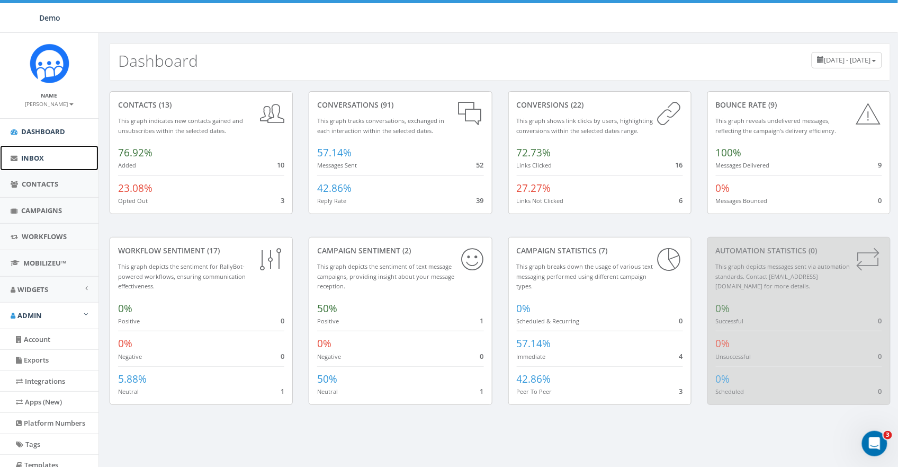
click at [33, 155] on span "Inbox" at bounding box center [32, 158] width 23 height 10
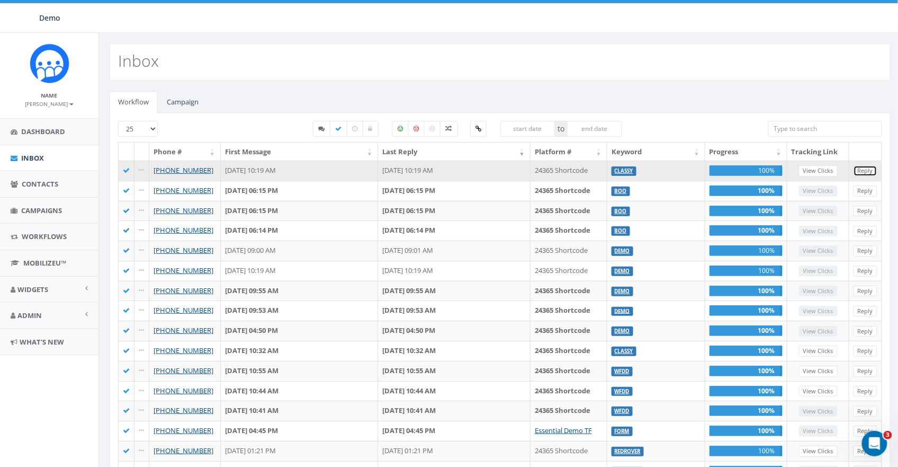
click at [870, 172] on link "Reply" at bounding box center [866, 170] width 24 height 11
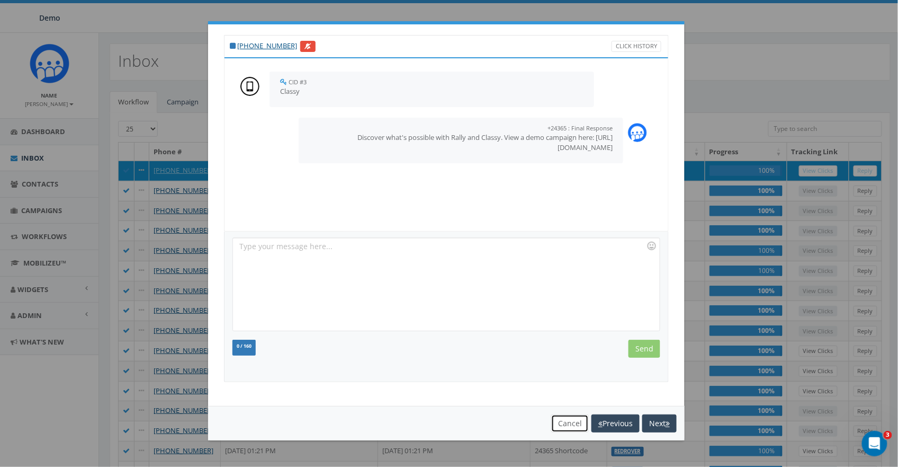
click at [572, 418] on button "Cancel" at bounding box center [570, 423] width 38 height 18
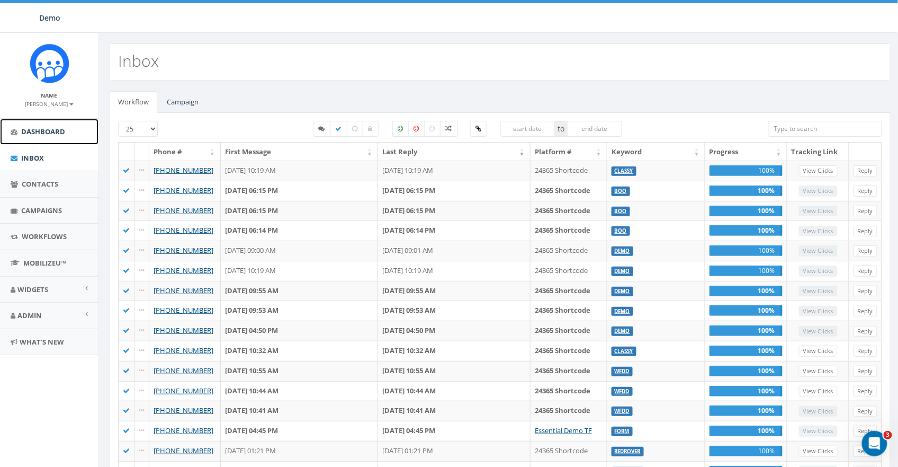
click at [23, 139] on link "Dashboard" at bounding box center [49, 132] width 99 height 26
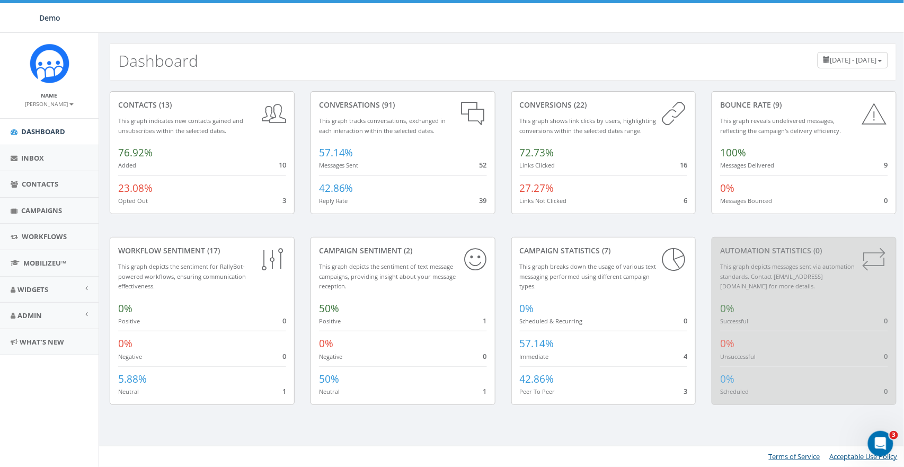
click at [556, 55] on div "Dashboard [DATE] - [DATE]" at bounding box center [503, 61] width 787 height 37
click at [376, 83] on div "contacts (13) This graph indicates new contacts gained and unsubscribes within …" at bounding box center [503, 255] width 808 height 348
